Goal: Transaction & Acquisition: Purchase product/service

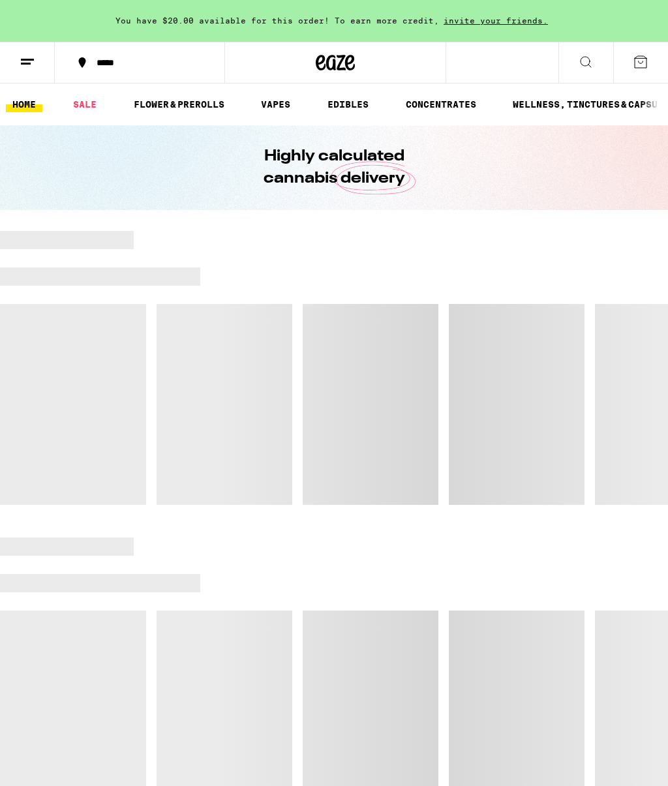
click at [95, 100] on link "SALE" at bounding box center [85, 105] width 37 height 16
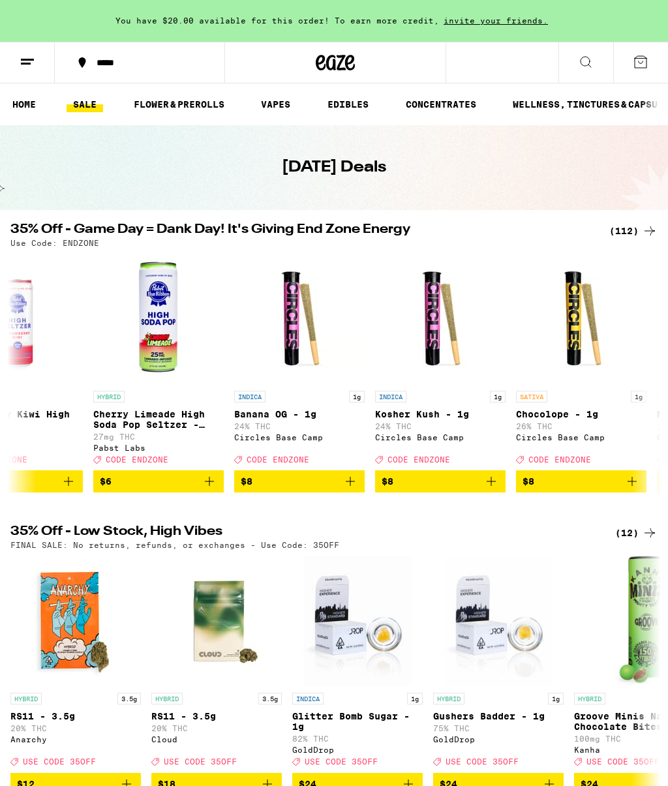
click at [652, 224] on icon at bounding box center [650, 231] width 16 height 16
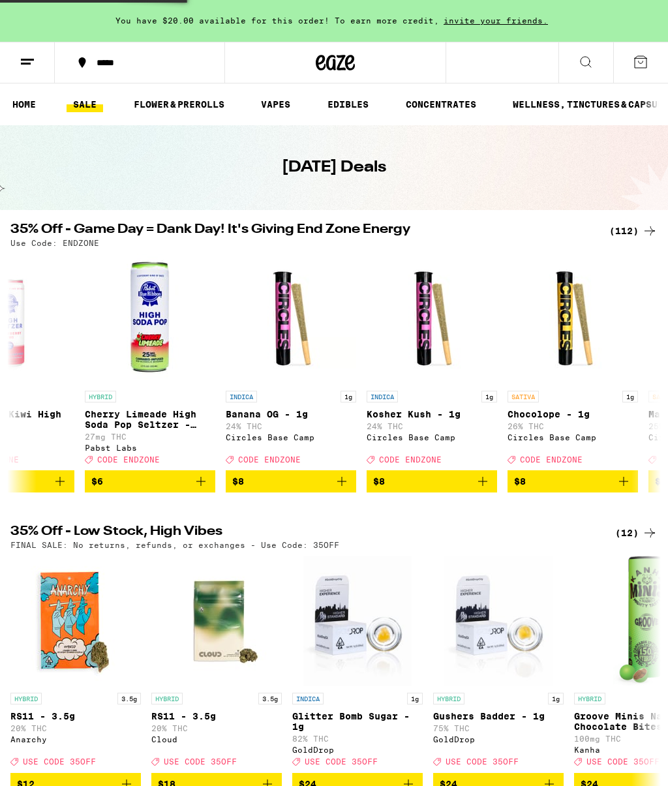
scroll to position [0, 490]
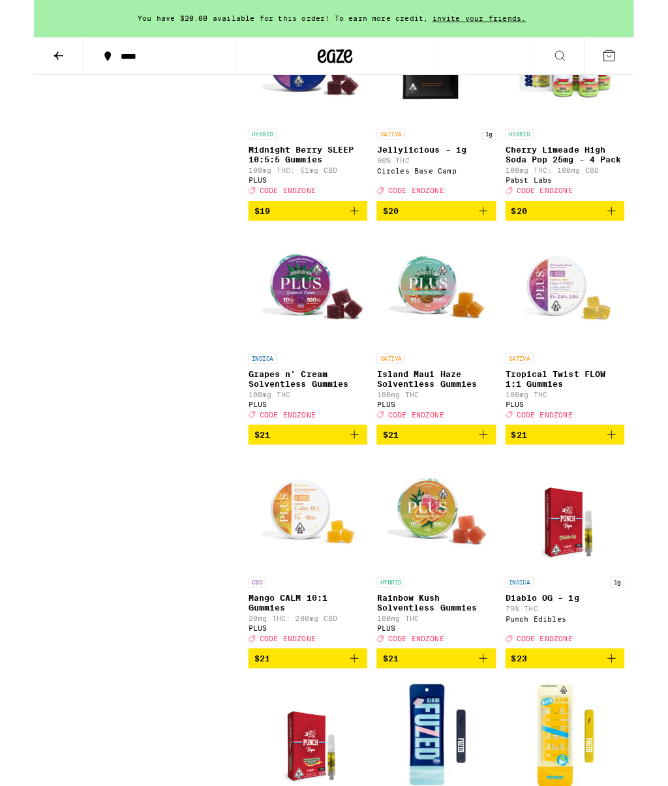
scroll to position [4193, 0]
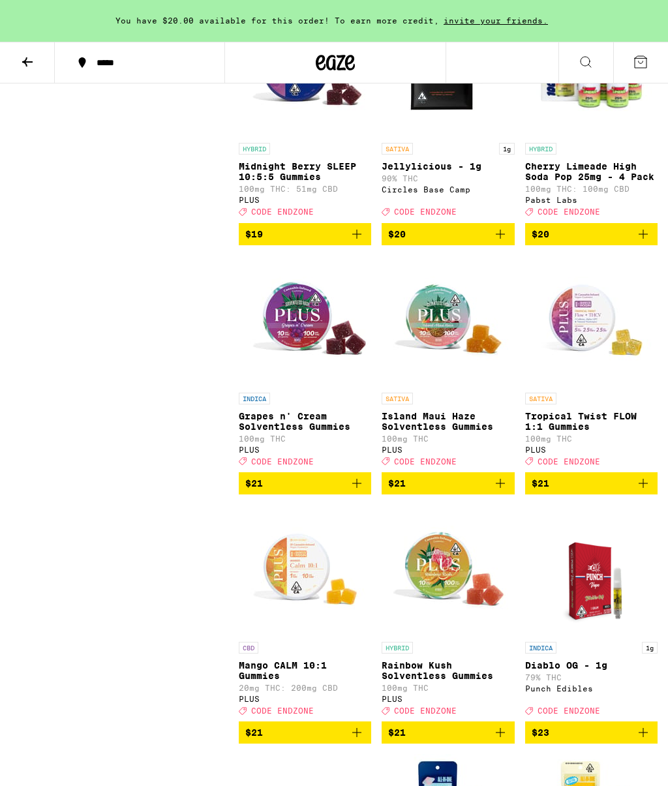
click at [505, 242] on icon "Add to bag" at bounding box center [500, 234] width 16 height 16
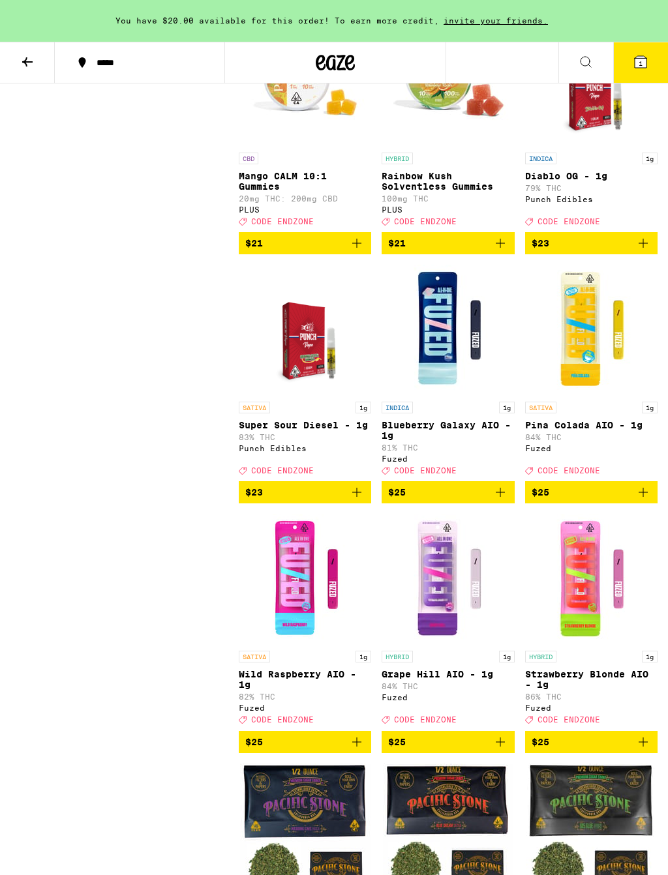
scroll to position [4692, 0]
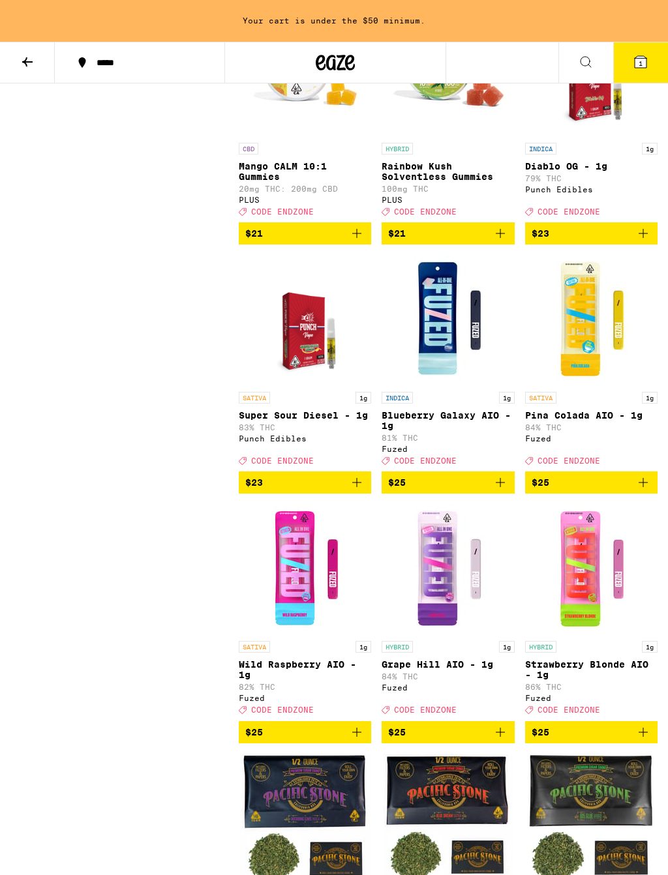
click at [367, 494] on button "$23" at bounding box center [305, 483] width 132 height 22
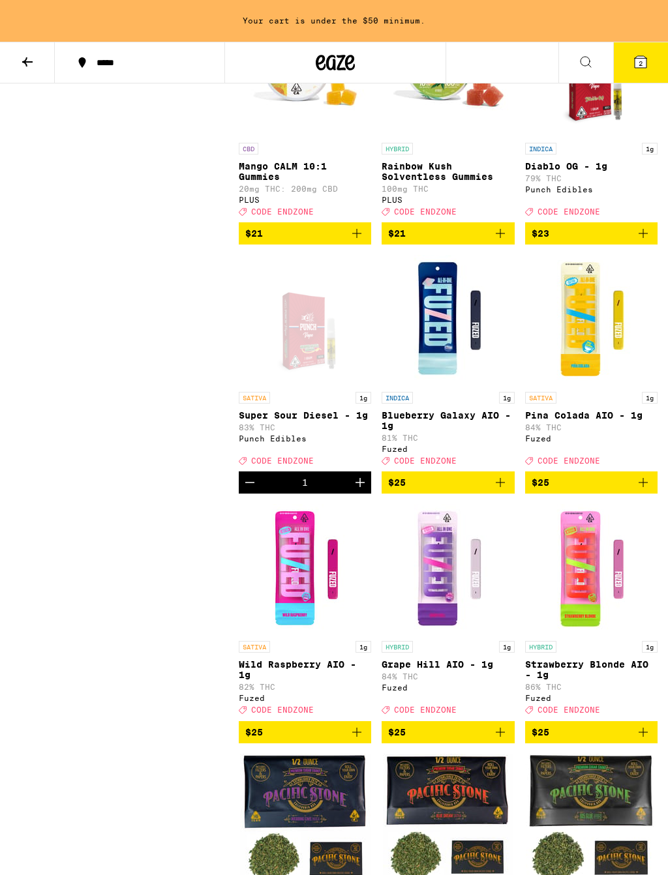
click at [642, 222] on link "INDICA 1g Diablo OG - 1g 79% THC Punch Edibles Deal Created with Sketch. CODE E…" at bounding box center [591, 114] width 132 height 217
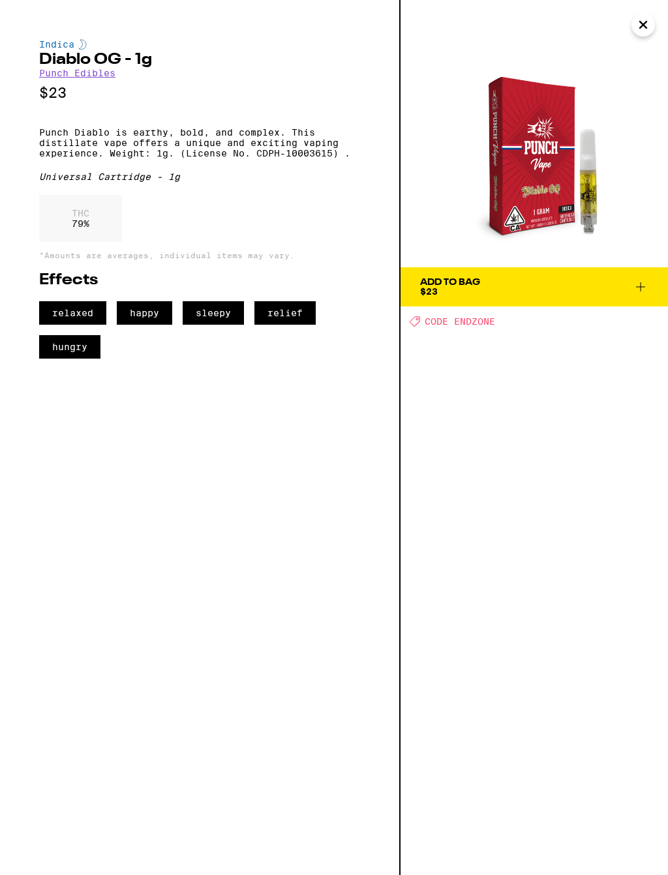
click at [639, 291] on icon at bounding box center [641, 287] width 16 height 16
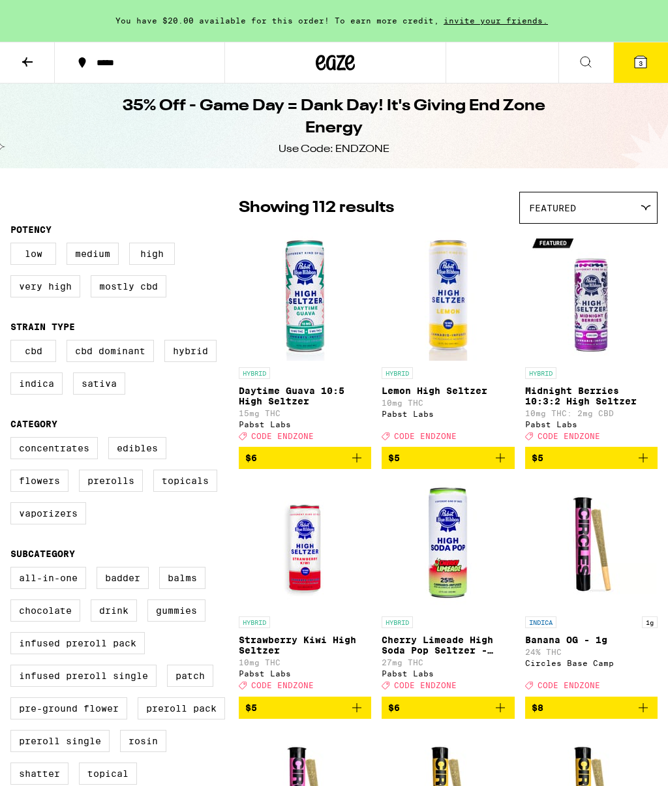
click at [641, 61] on span "3" at bounding box center [641, 63] width 4 height 8
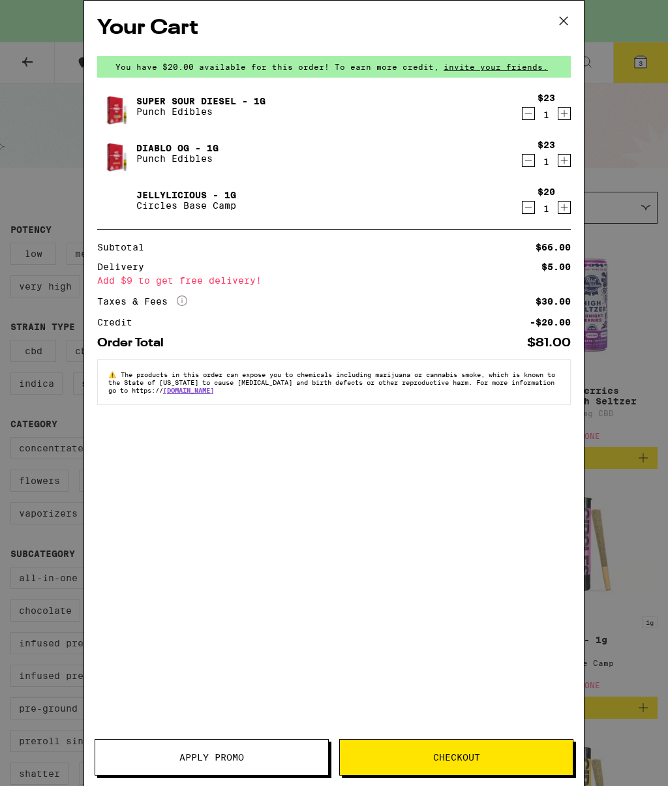
click at [203, 197] on link "Jellylicious - 1g" at bounding box center [186, 195] width 100 height 10
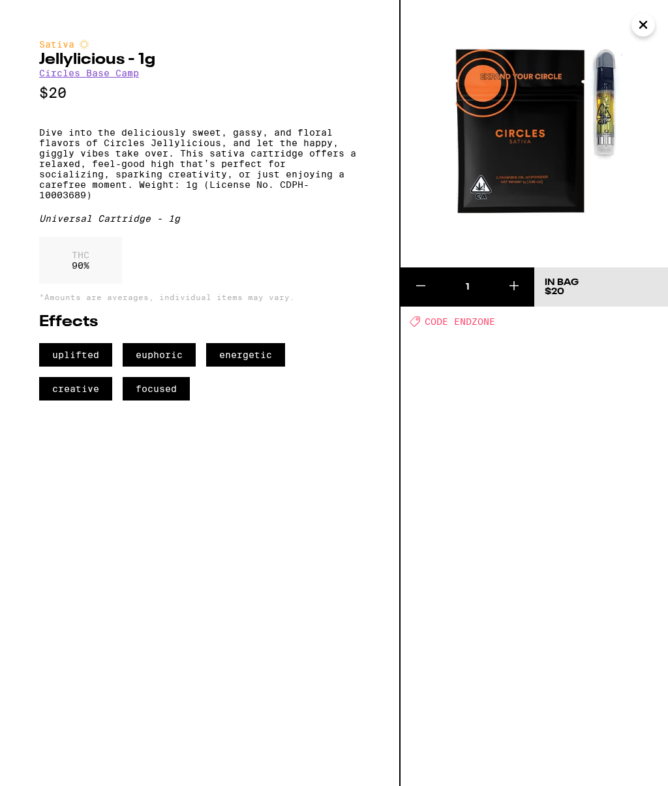
click at [652, 18] on button "Close" at bounding box center [642, 24] width 23 height 23
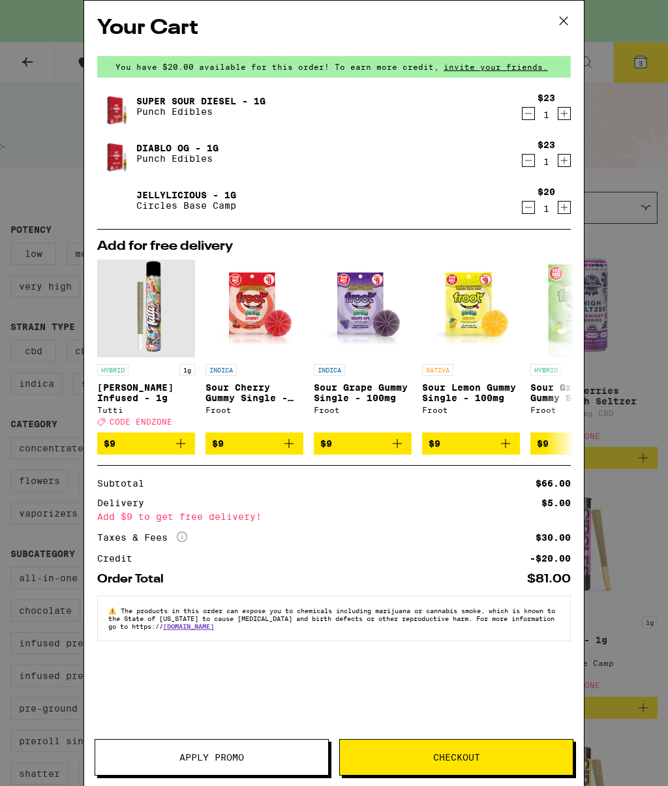
click at [566, 110] on icon "Increment" at bounding box center [564, 114] width 12 height 16
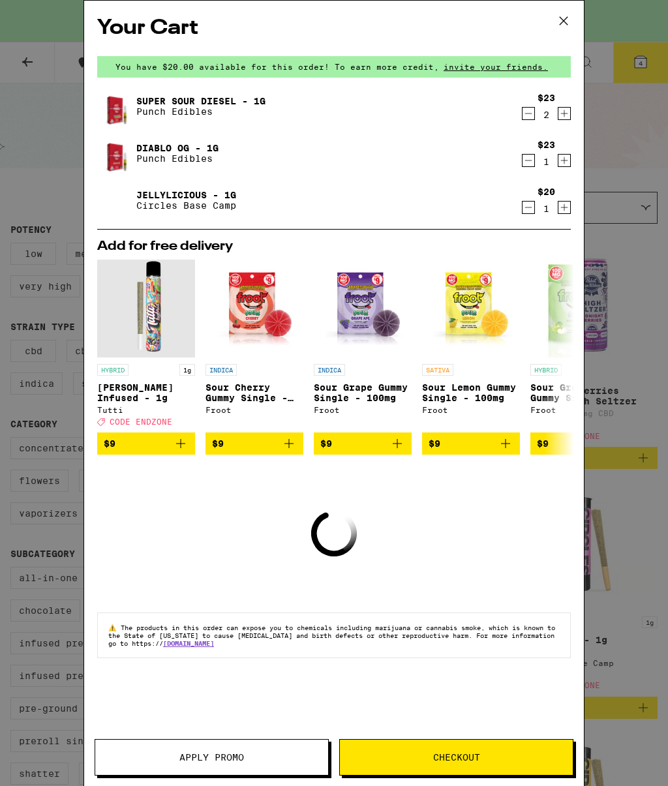
click at [569, 105] on div "$23 2" at bounding box center [546, 106] width 49 height 27
click at [562, 121] on icon "Increment" at bounding box center [564, 114] width 12 height 16
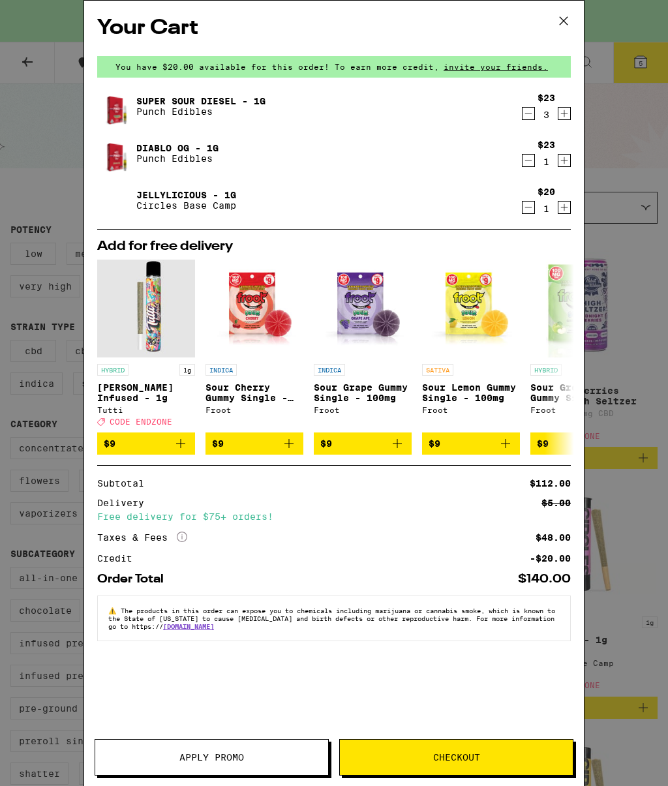
click at [565, 116] on icon "Increment" at bounding box center [564, 113] width 7 height 7
click at [513, 116] on div "Super Sour Diesel - 1g Punch Edibles" at bounding box center [308, 106] width 423 height 37
click at [512, 115] on div "Super Sour Diesel - 1g Punch Edibles" at bounding box center [308, 106] width 423 height 37
click at [529, 121] on icon "Decrement" at bounding box center [528, 114] width 12 height 16
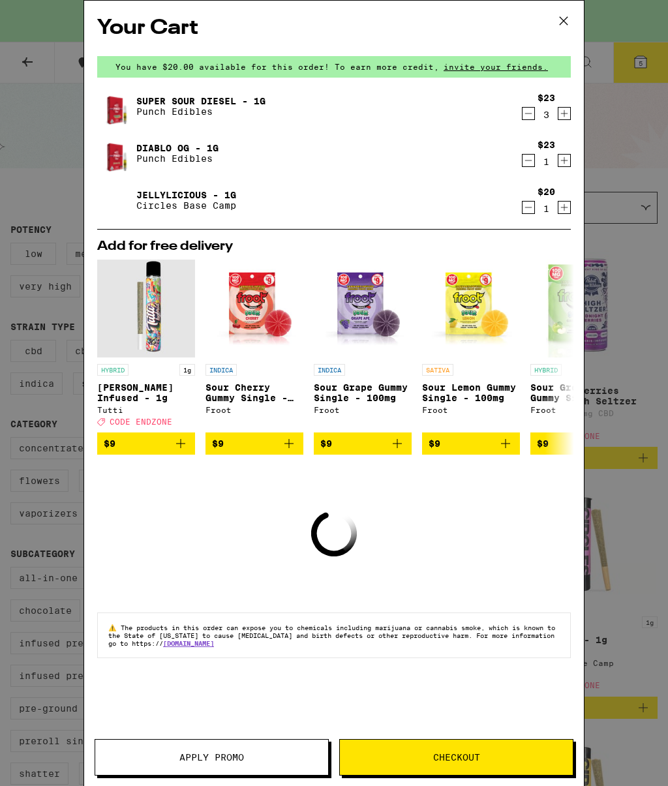
click at [569, 212] on icon "Increment" at bounding box center [564, 208] width 12 height 16
click at [571, 213] on div "Your Cart You have $20.00 available for this order! To earn more credit, invite…" at bounding box center [334, 374] width 500 height 746
click at [567, 213] on icon "Increment" at bounding box center [564, 208] width 12 height 16
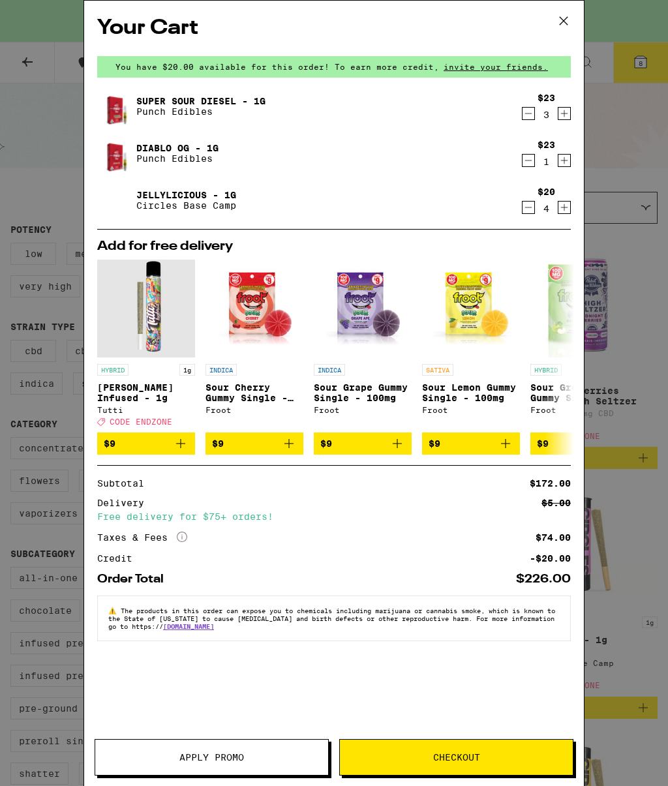
click at [528, 117] on icon "Decrement" at bounding box center [528, 114] width 12 height 16
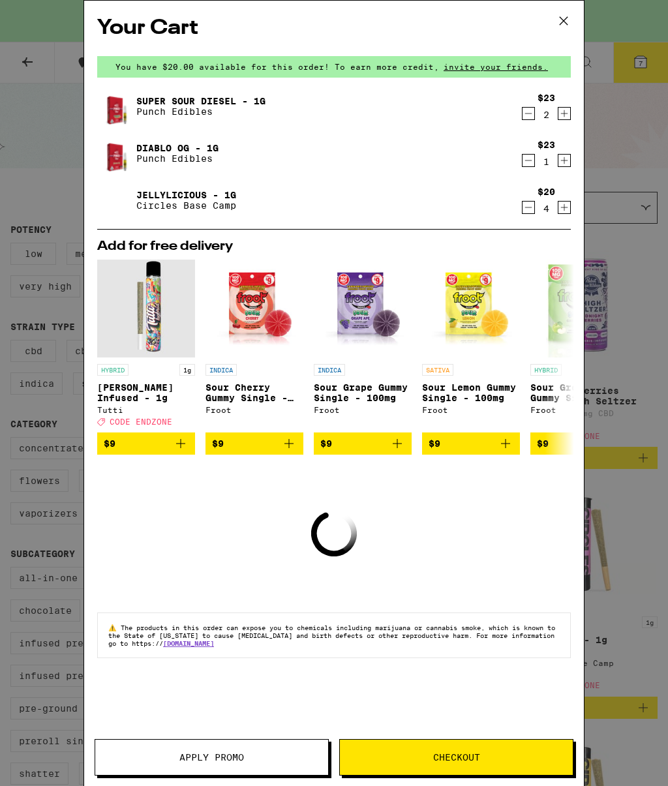
click at [570, 165] on button "Increment" at bounding box center [564, 160] width 13 height 13
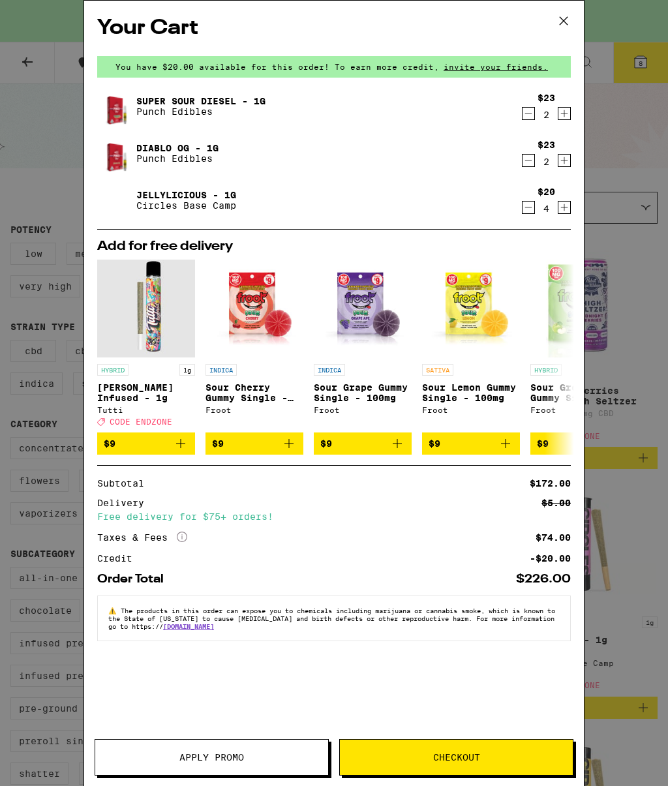
click at [644, 670] on div "Your Cart You have $20.00 available for this order! To earn more credit, invite…" at bounding box center [334, 393] width 668 height 786
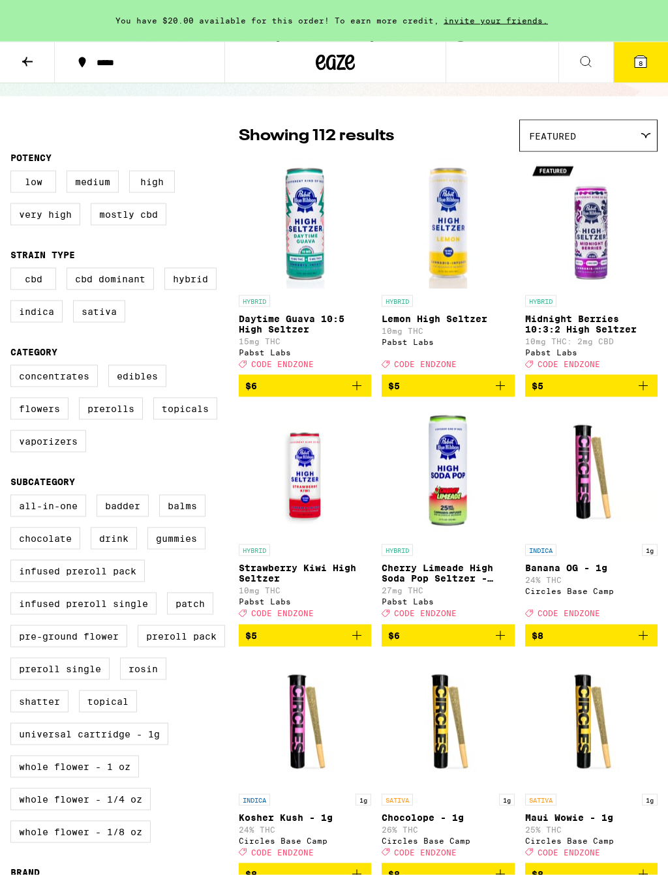
scroll to position [65, 0]
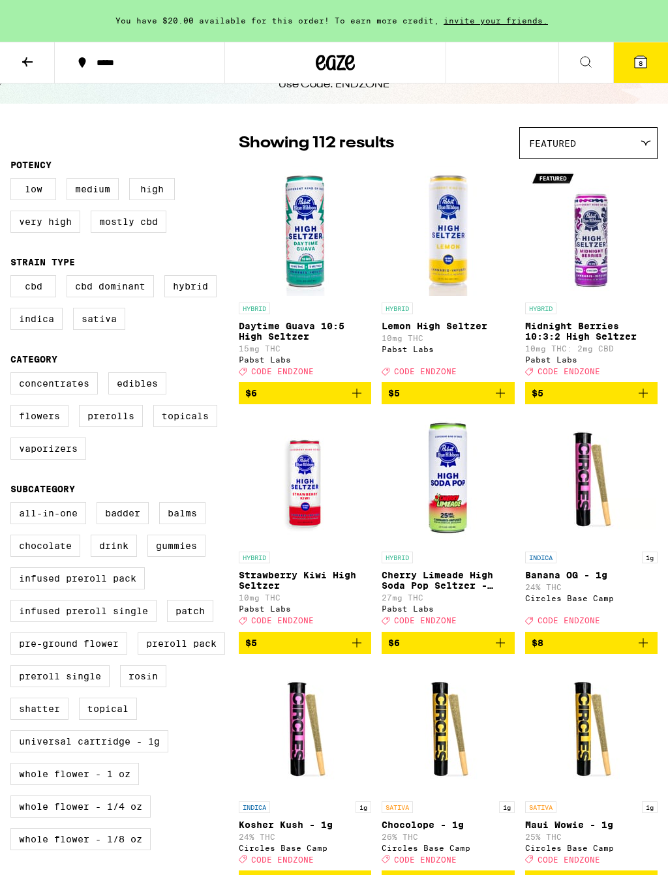
click at [644, 72] on button "8" at bounding box center [640, 62] width 55 height 40
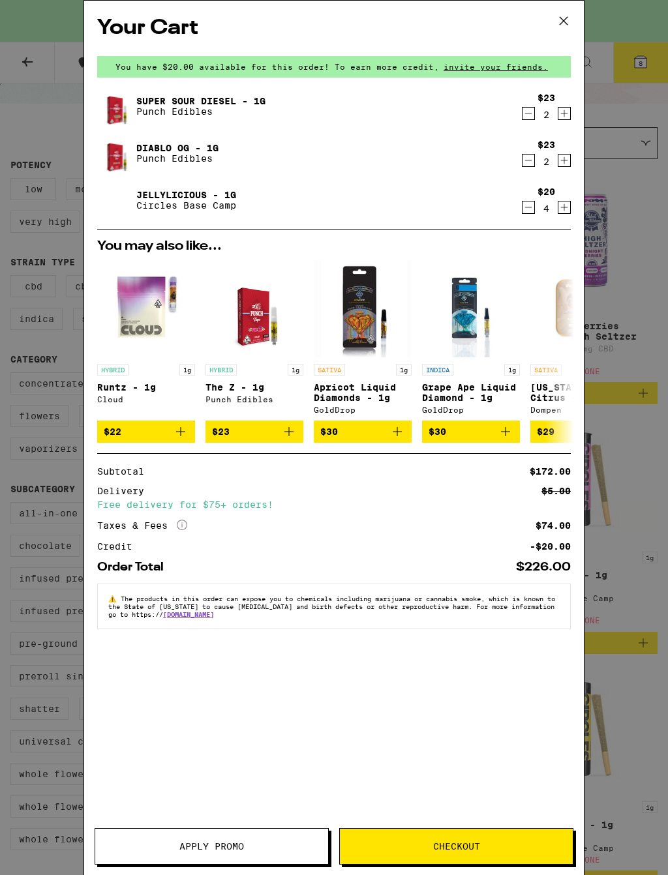
click at [319, 785] on span "Apply Promo" at bounding box center [211, 846] width 233 height 9
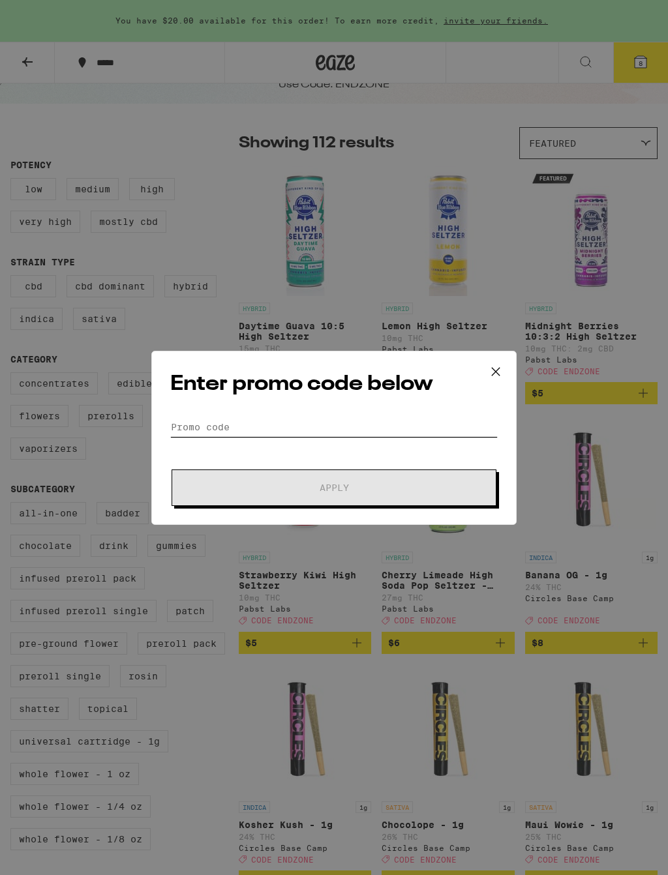
click at [319, 423] on input "Promo Code" at bounding box center [333, 427] width 327 height 20
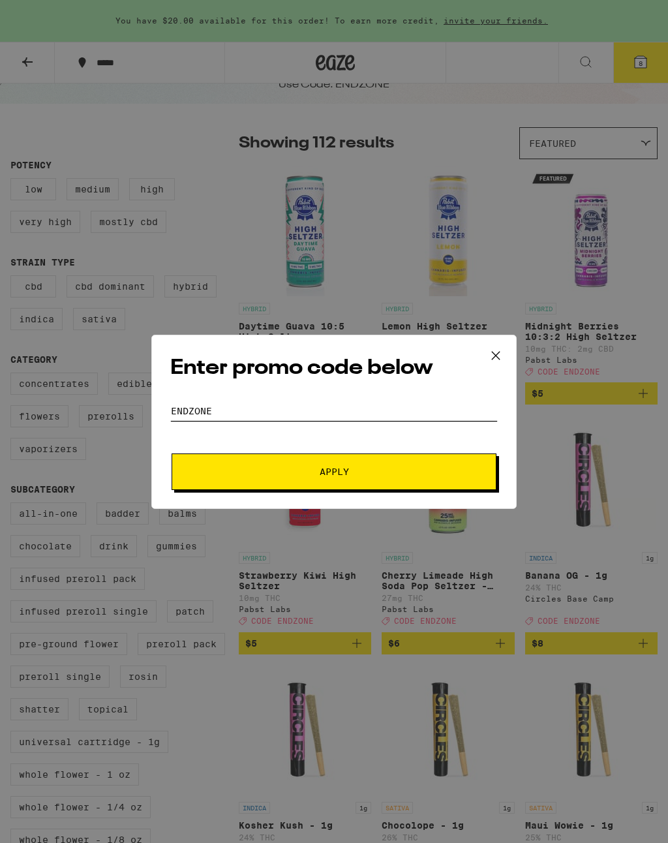
type input "Endzone"
click at [345, 465] on button "Apply" at bounding box center [334, 471] width 325 height 37
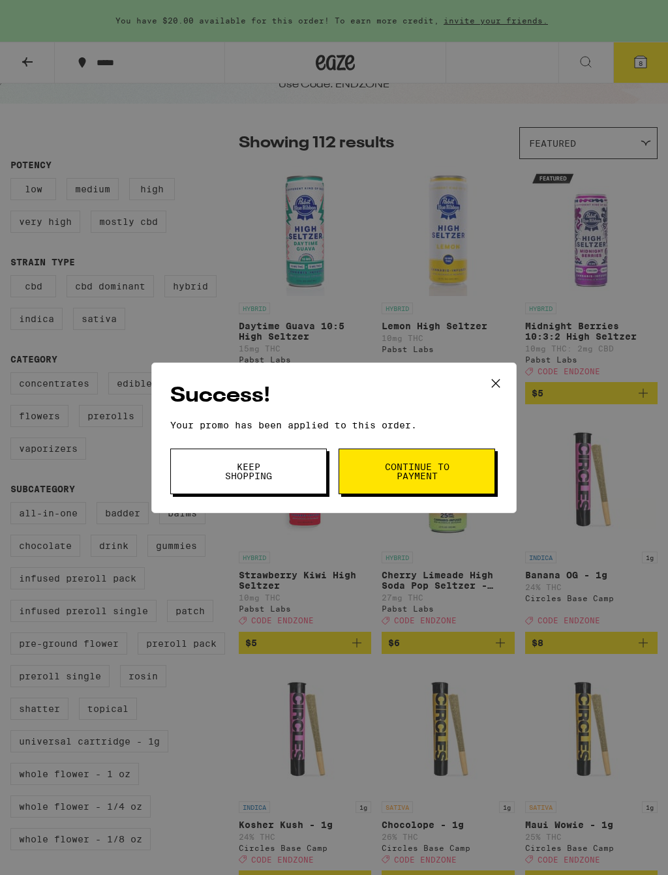
click at [374, 468] on button "Continue to payment" at bounding box center [417, 472] width 157 height 46
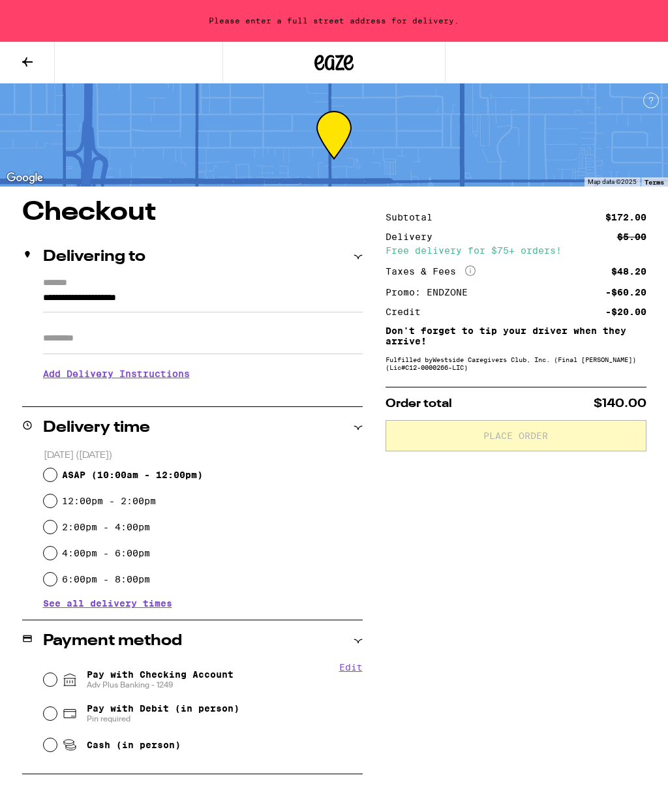
click at [359, 263] on div "Delivering to" at bounding box center [192, 257] width 340 height 16
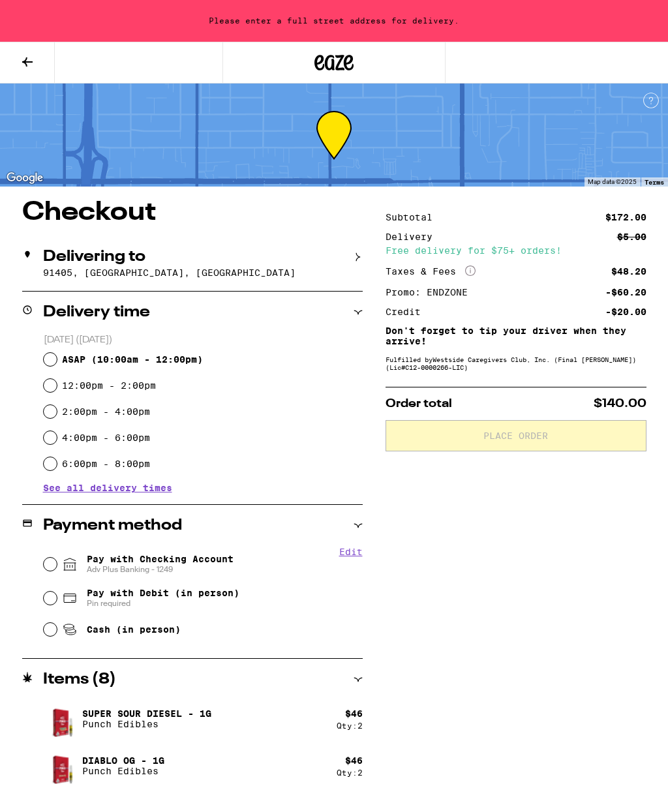
click at [348, 261] on div "Delivering to" at bounding box center [192, 257] width 340 height 16
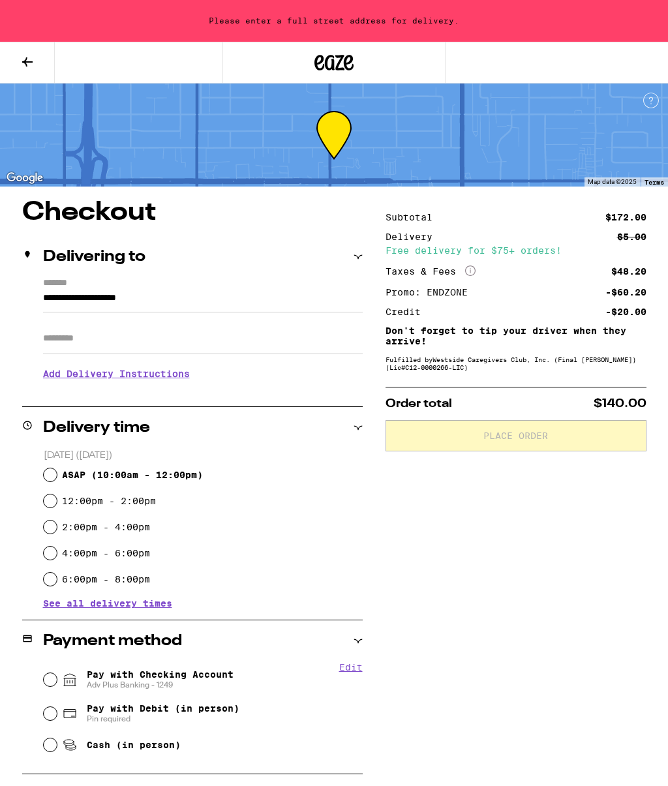
click at [123, 290] on input "**********" at bounding box center [203, 301] width 320 height 22
click at [192, 290] on input "**********" at bounding box center [203, 301] width 320 height 22
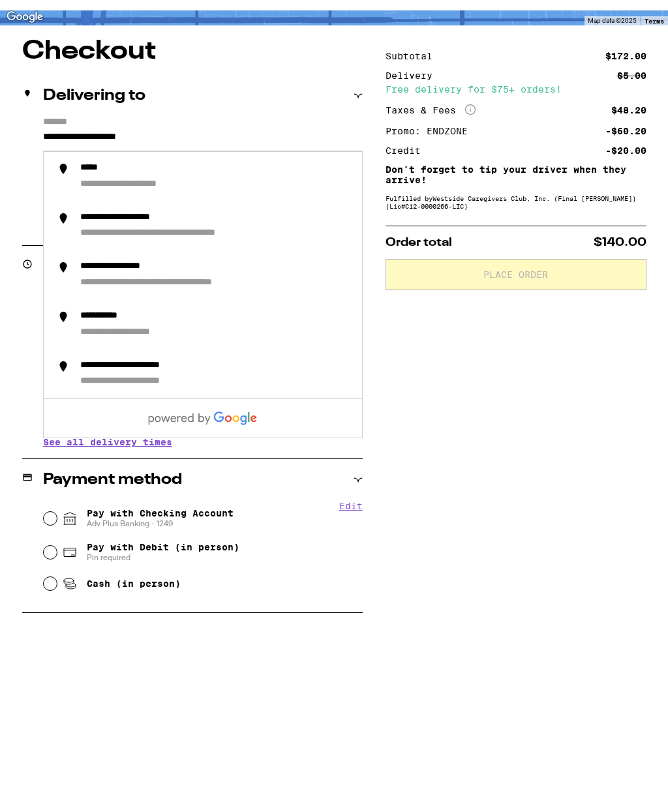
click at [191, 290] on input "**********" at bounding box center [203, 301] width 320 height 22
type input "*"
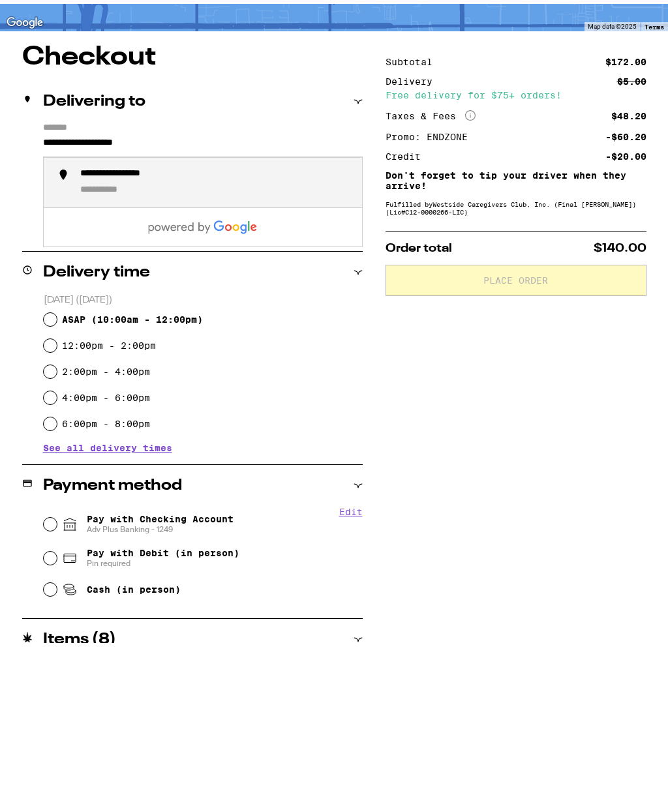
click at [118, 324] on div "**********" at bounding box center [215, 338] width 271 height 29
type input "**********"
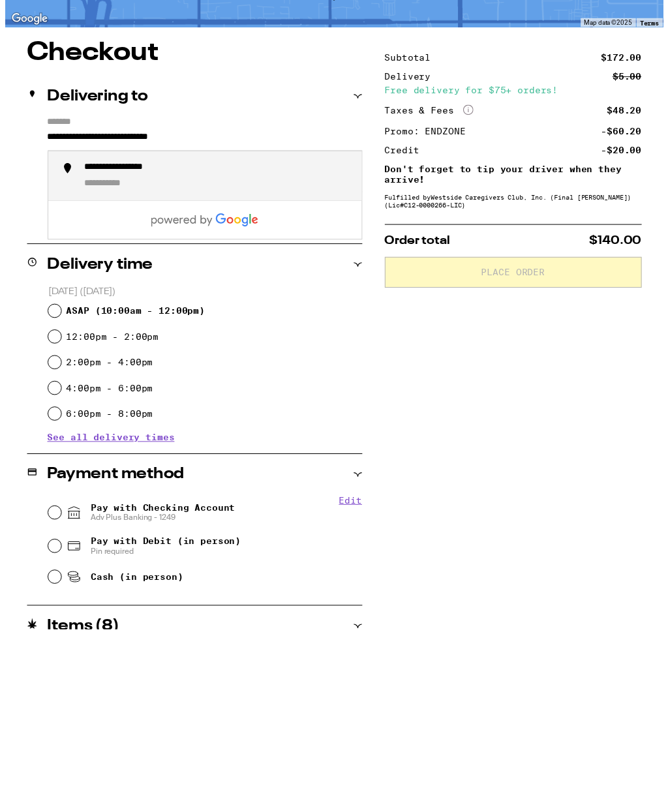
scroll to position [172, 0]
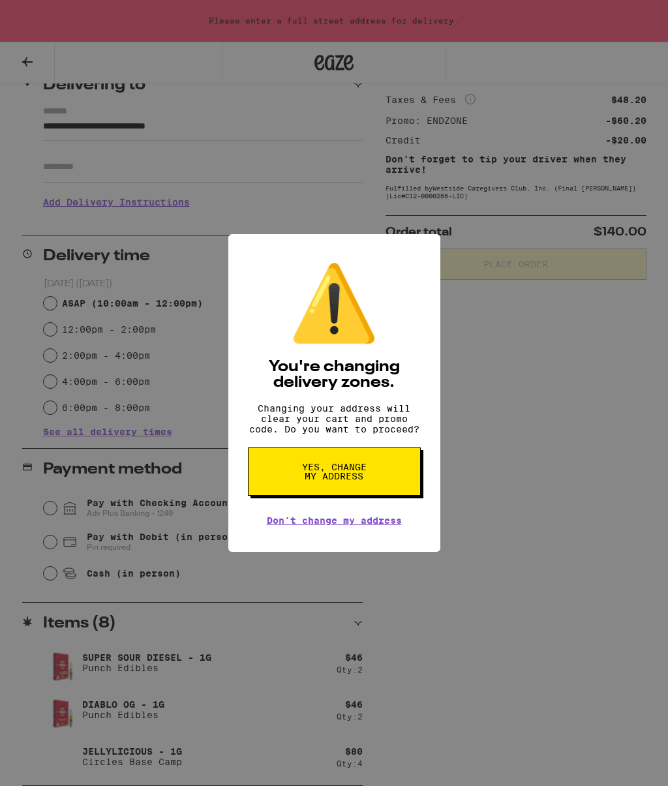
click at [412, 474] on button "Yes, change my address" at bounding box center [334, 471] width 173 height 48
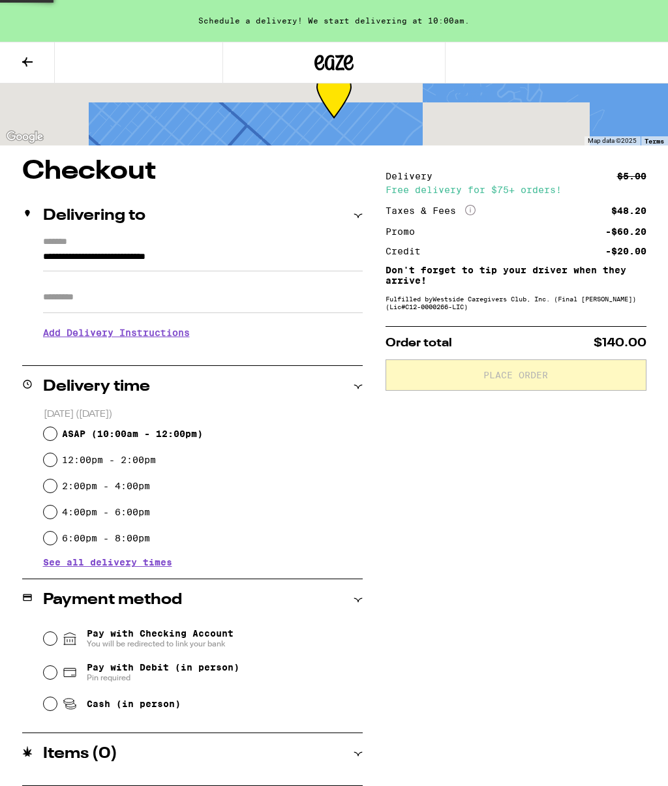
scroll to position [41, 0]
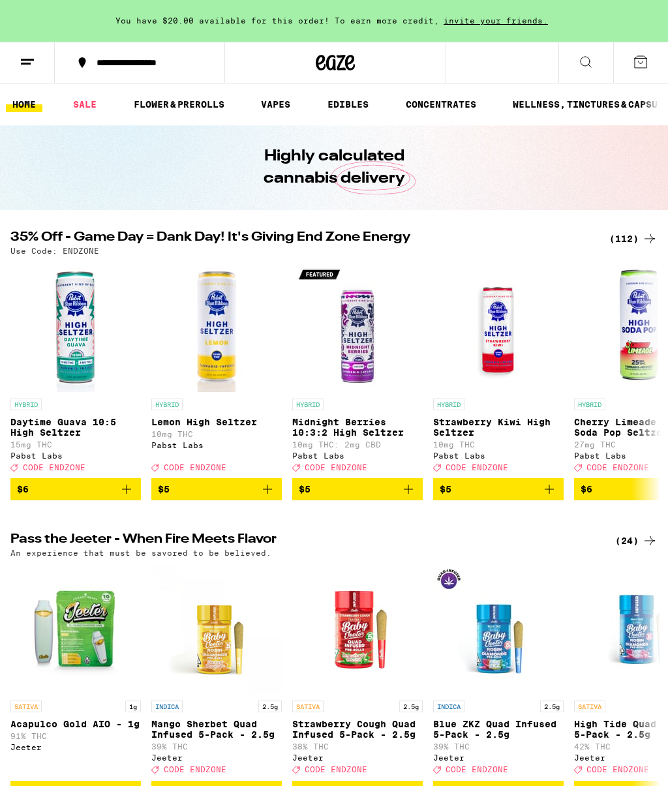
click at [639, 246] on div "(112)" at bounding box center [633, 239] width 48 height 16
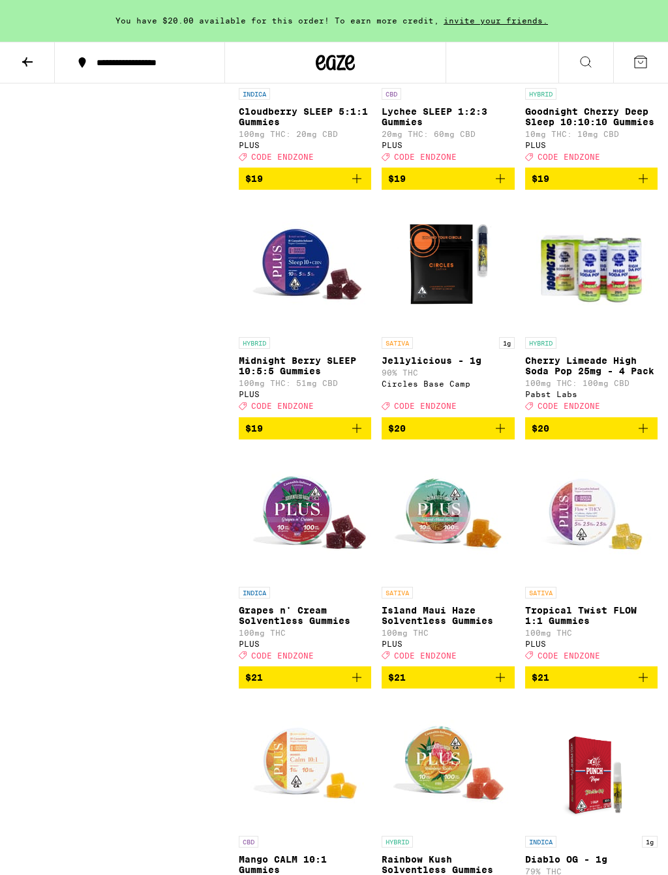
scroll to position [4014, 0]
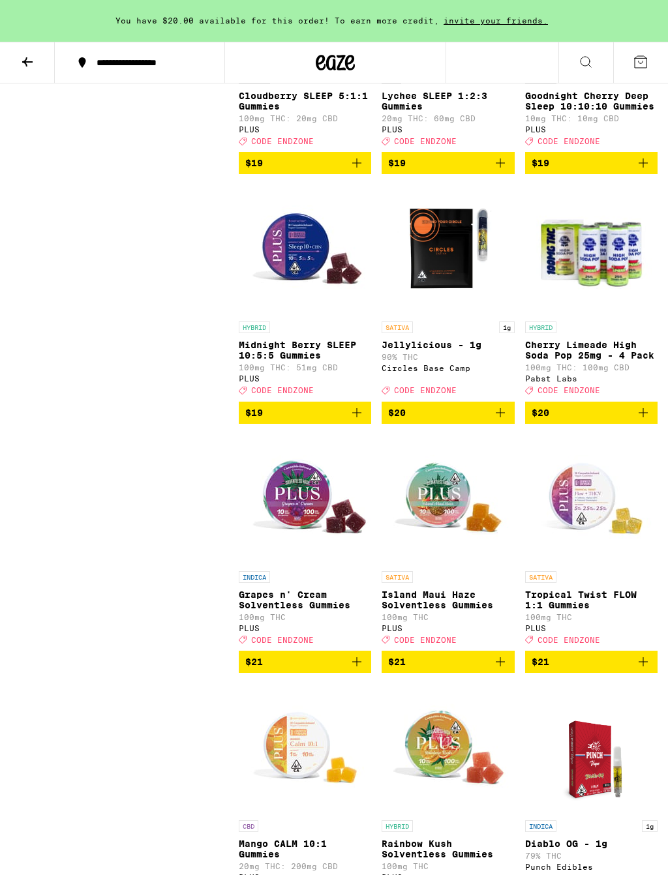
click at [505, 421] on icon "Add to bag" at bounding box center [500, 413] width 16 height 16
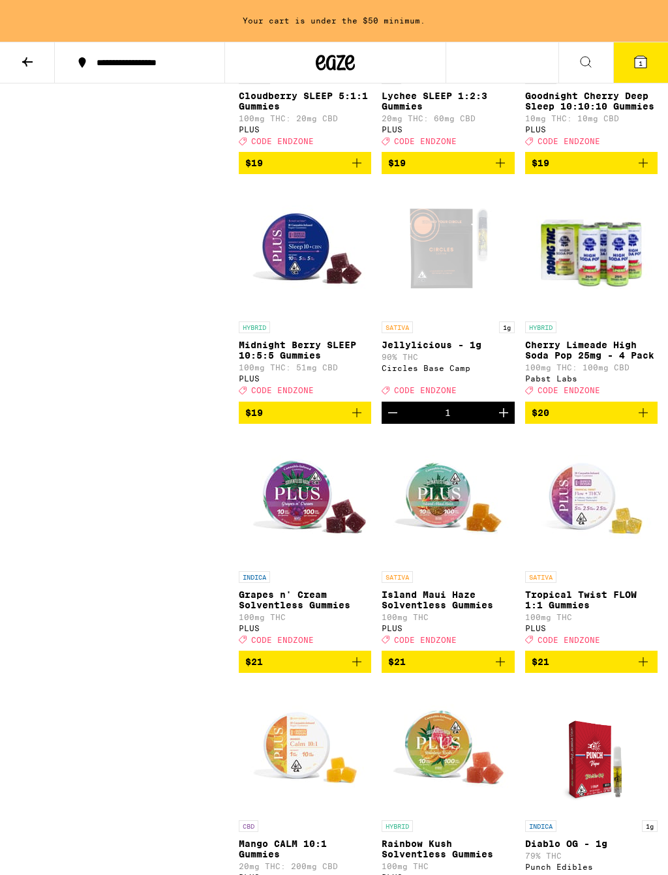
click at [507, 421] on icon "Increment" at bounding box center [504, 413] width 16 height 16
click at [504, 417] on icon "Increment" at bounding box center [503, 412] width 9 height 9
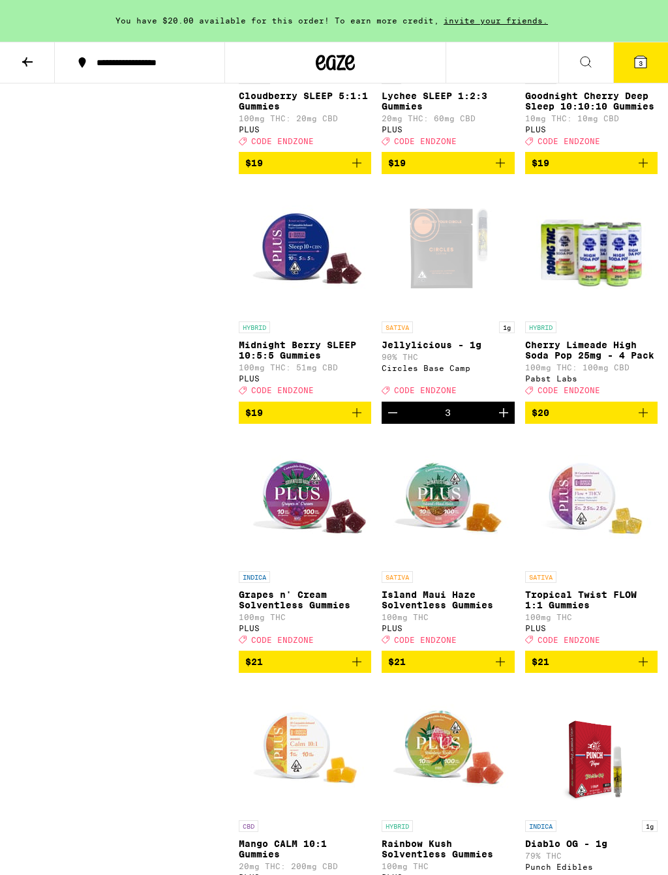
click at [509, 421] on icon "Increment" at bounding box center [504, 413] width 16 height 16
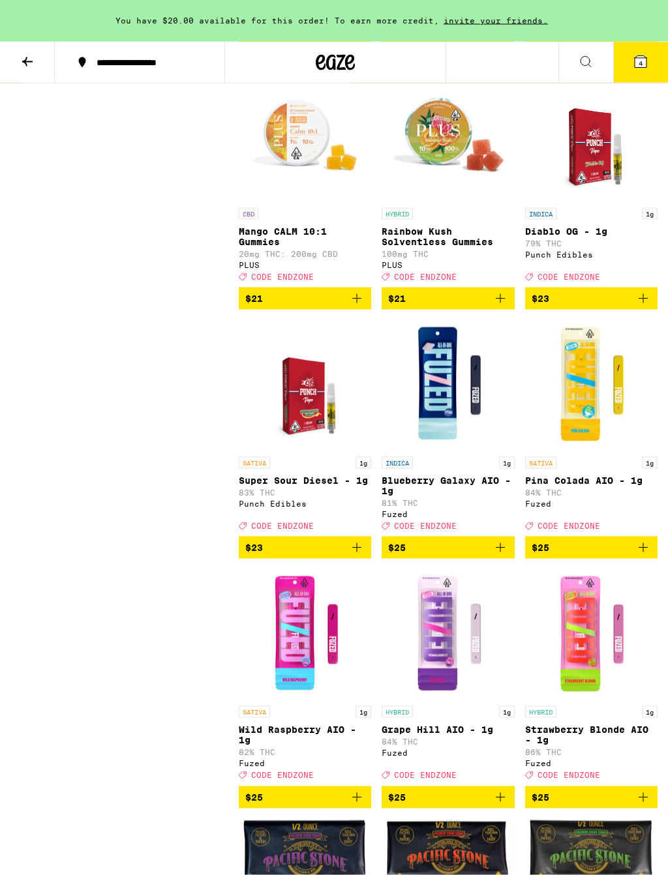
scroll to position [4627, 0]
click at [364, 555] on icon "Add to bag" at bounding box center [357, 547] width 16 height 16
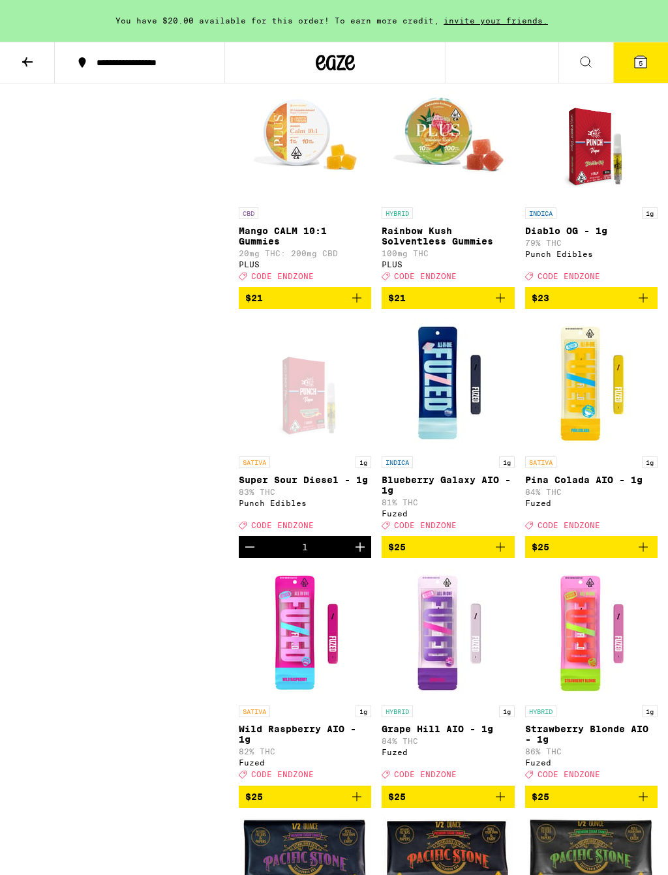
click at [366, 555] on icon "Increment" at bounding box center [360, 547] width 16 height 16
click at [363, 555] on icon "Increment" at bounding box center [360, 547] width 16 height 16
click at [650, 306] on icon "Add to bag" at bounding box center [643, 298] width 16 height 16
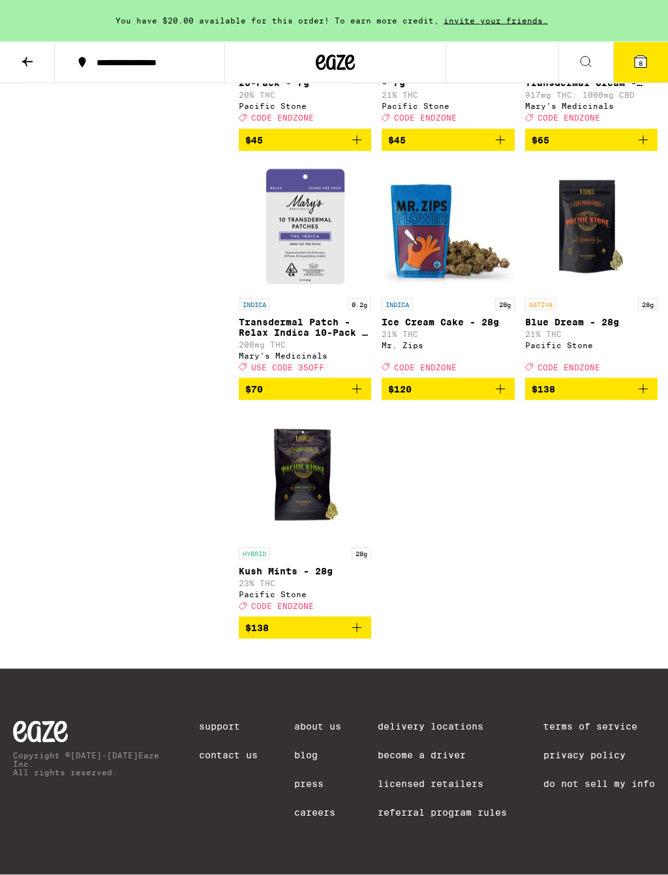
click at [633, 67] on icon at bounding box center [641, 62] width 16 height 16
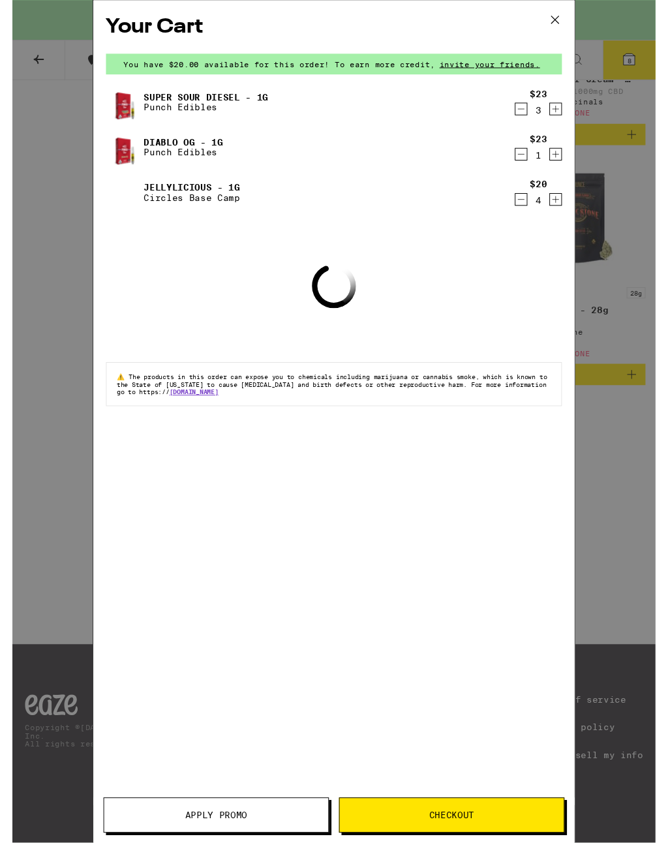
scroll to position [9201, 0]
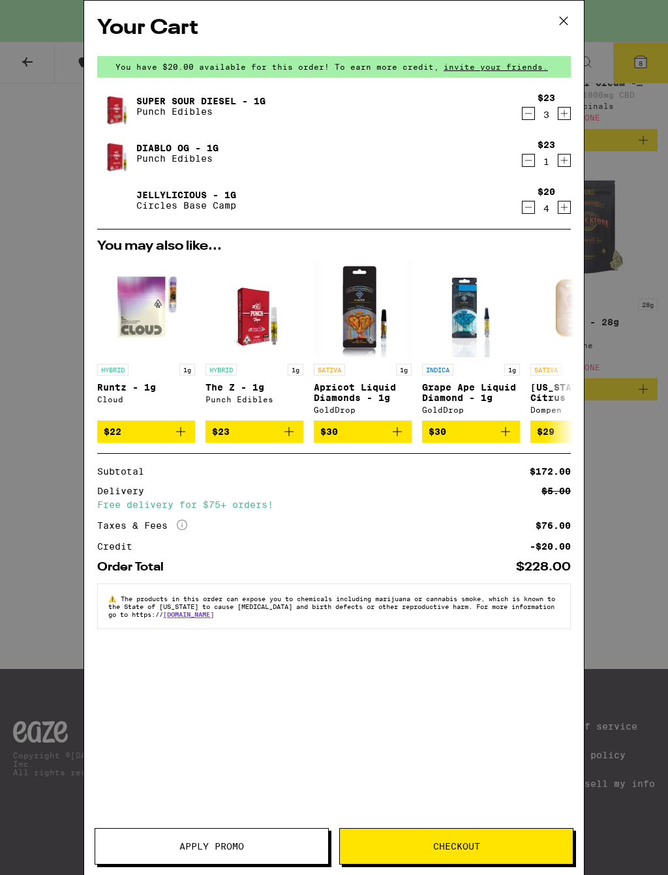
click at [293, 785] on button "Apply Promo" at bounding box center [212, 846] width 234 height 37
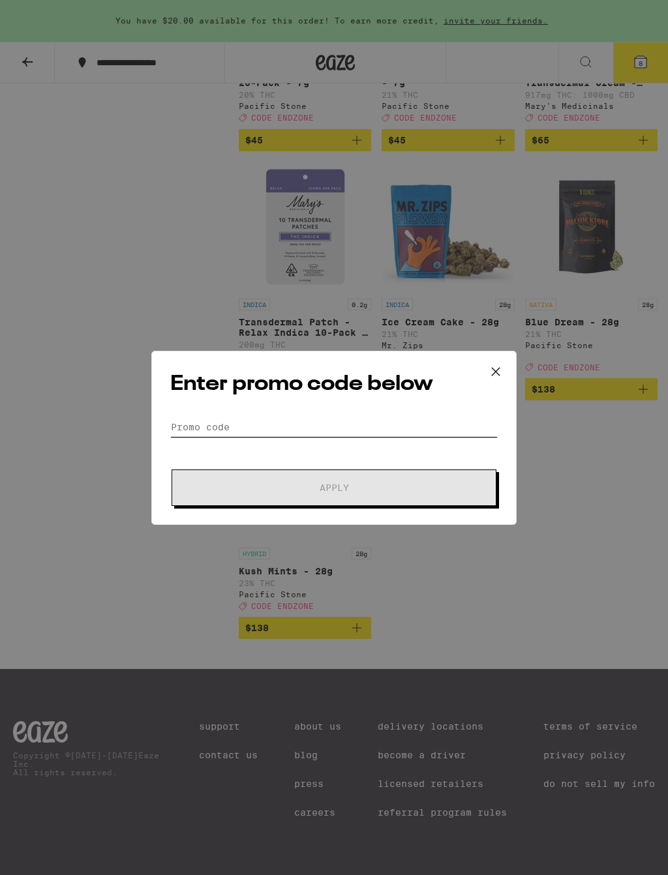
click at [290, 425] on input "Promo Code" at bounding box center [333, 427] width 327 height 20
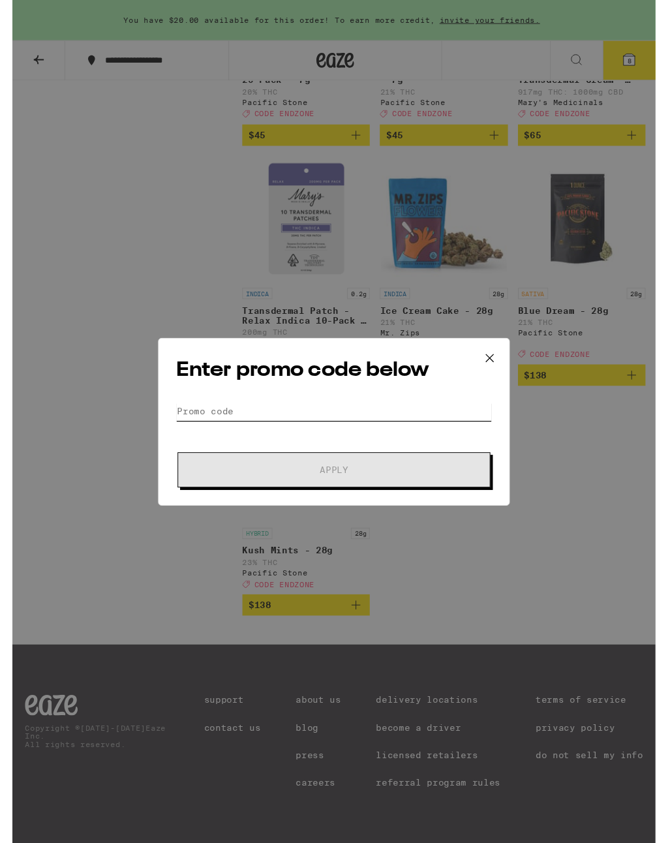
scroll to position [9200, 0]
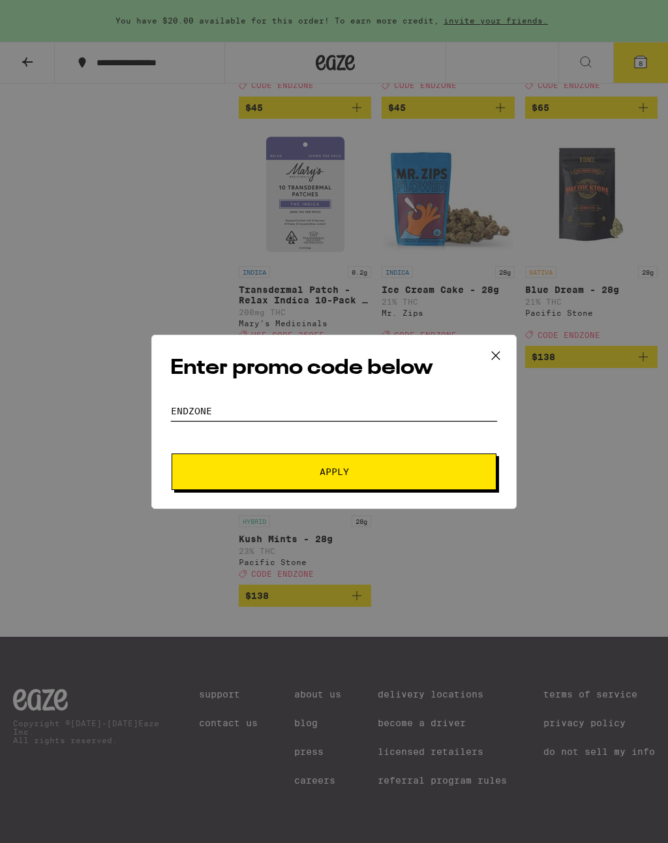
type input "Endzone"
click at [324, 479] on button "Apply" at bounding box center [334, 471] width 325 height 37
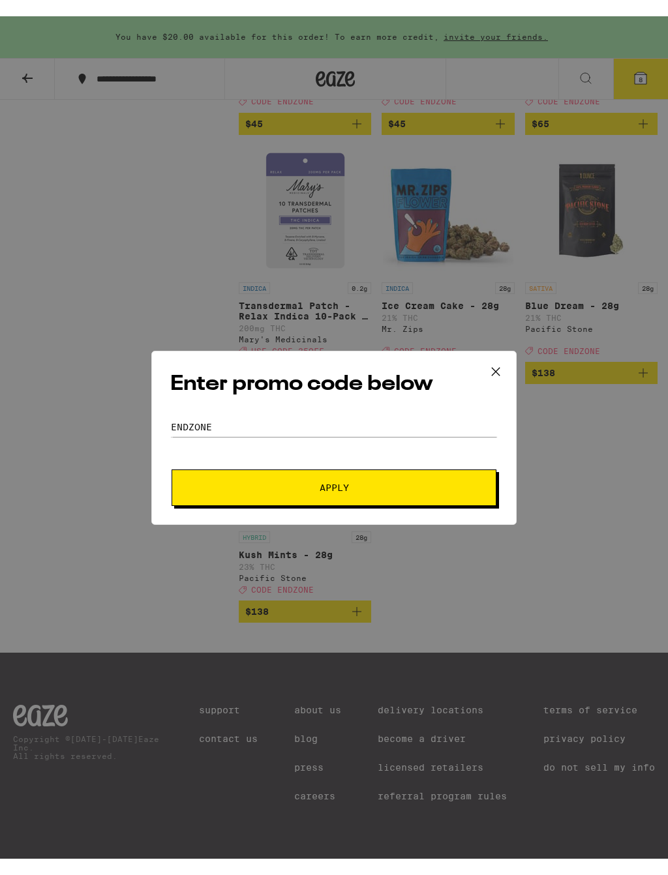
scroll to position [9201, 0]
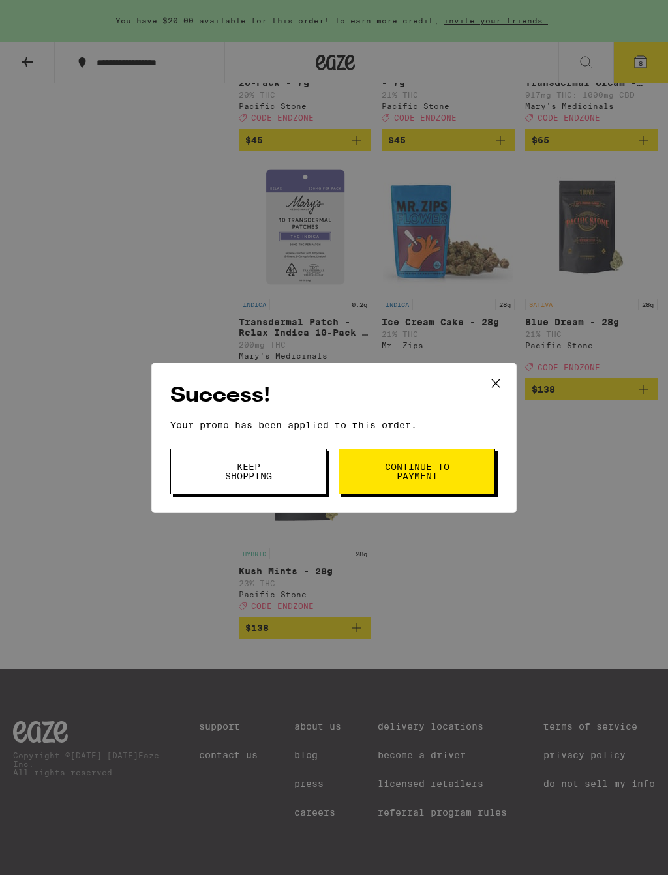
click at [431, 473] on span "Continue to payment" at bounding box center [417, 471] width 67 height 18
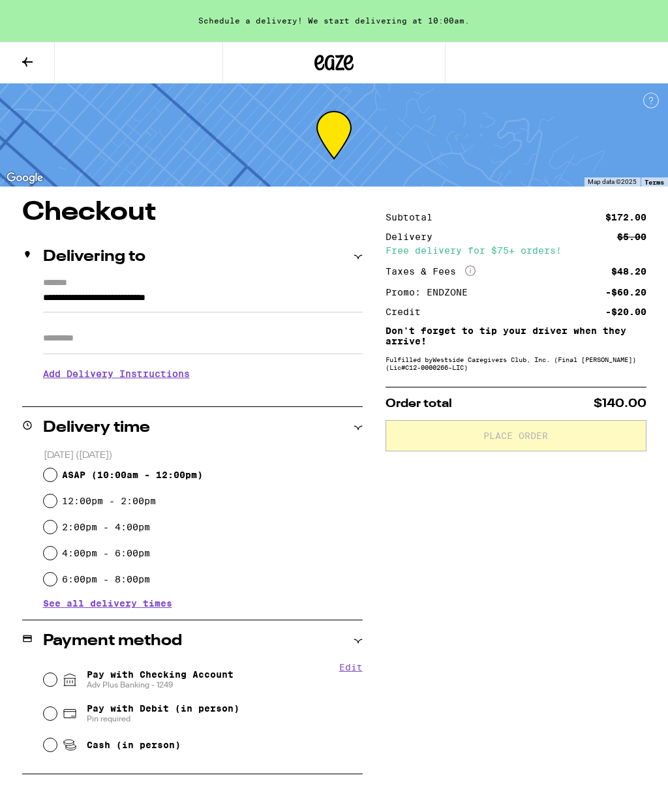
click at [46, 481] on input "ASAP ( 10:00am - 12:00pm )" at bounding box center [50, 474] width 13 height 13
radio input "true"
